Goal: Transaction & Acquisition: Purchase product/service

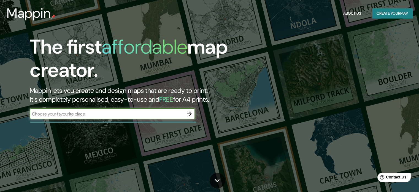
click at [161, 114] on input "text" at bounding box center [107, 114] width 154 height 6
click at [152, 113] on input "text" at bounding box center [107, 114] width 154 height 6
type input "s"
type input "Sacaba"
click at [162, 111] on input "Sacaba" at bounding box center [107, 114] width 154 height 6
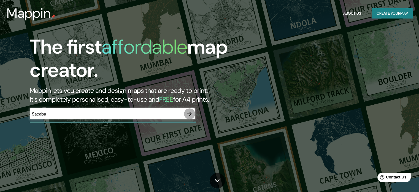
click at [190, 111] on icon "button" at bounding box center [189, 113] width 7 height 7
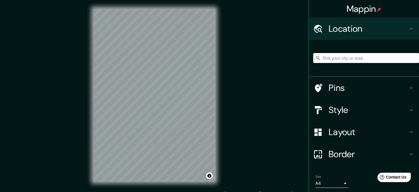
click at [331, 59] on input "Pick your city or area" at bounding box center [367, 58] width 106 height 10
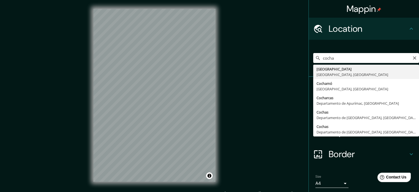
type input "[GEOGRAPHIC_DATA], [GEOGRAPHIC_DATA], [GEOGRAPHIC_DATA]"
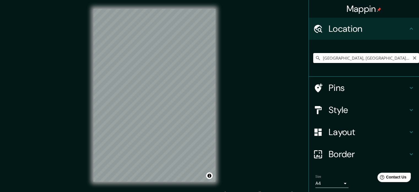
click at [408, 63] on input "[GEOGRAPHIC_DATA], [GEOGRAPHIC_DATA], [GEOGRAPHIC_DATA]" at bounding box center [367, 58] width 106 height 10
click at [413, 60] on icon "Clear" at bounding box center [415, 58] width 4 height 4
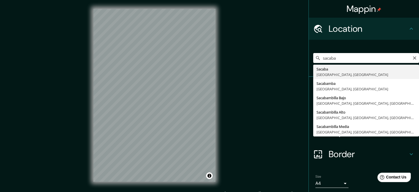
type input "Sacaba, [GEOGRAPHIC_DATA], [GEOGRAPHIC_DATA]"
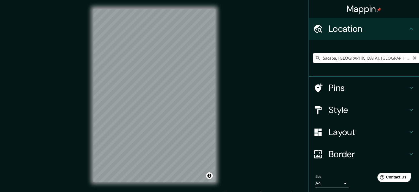
click at [349, 63] on input "Sacaba, [GEOGRAPHIC_DATA], [GEOGRAPHIC_DATA]" at bounding box center [367, 58] width 106 height 10
click at [344, 87] on h4 "Pins" at bounding box center [368, 87] width 79 height 11
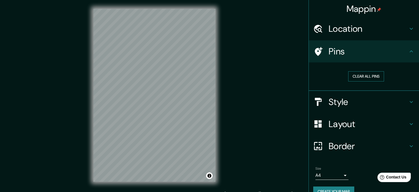
click at [366, 81] on button "Clear all pins" at bounding box center [367, 76] width 36 height 10
click at [364, 76] on button "Clear all pins" at bounding box center [367, 76] width 36 height 10
click at [359, 73] on button "Clear all pins" at bounding box center [367, 76] width 36 height 10
click at [404, 29] on div "Location" at bounding box center [364, 29] width 110 height 22
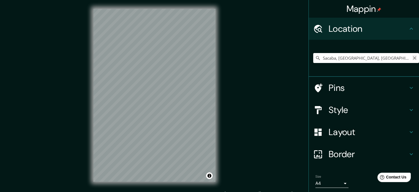
click at [413, 57] on icon "Clear" at bounding box center [415, 58] width 4 height 4
paste input "[URL][DOMAIN_NAME]"
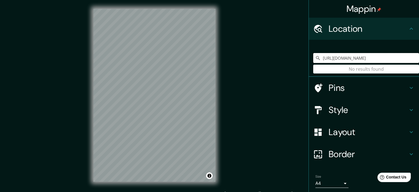
type input "[URL][DOMAIN_NAME]"
